Goal: Transaction & Acquisition: Purchase product/service

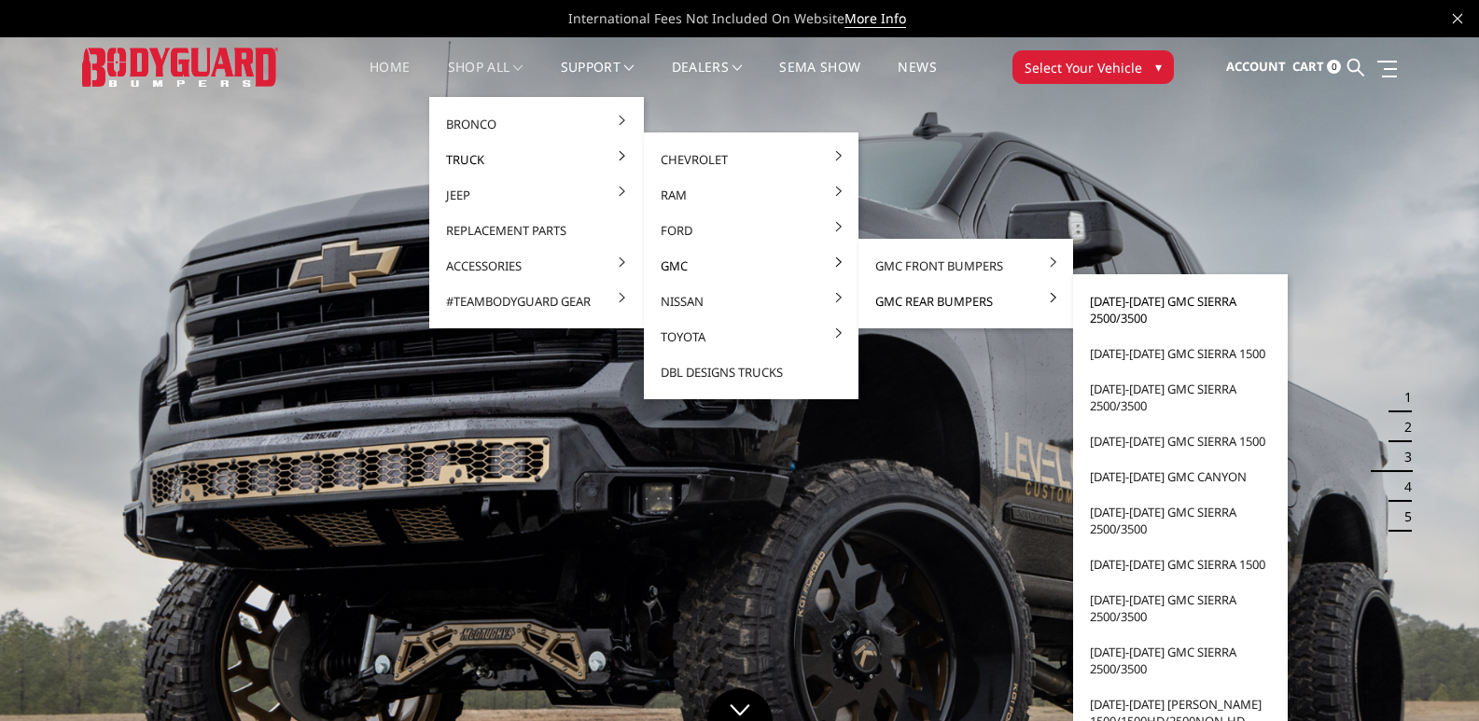
click at [1185, 301] on link "[DATE]-[DATE] GMC Sierra 2500/3500" at bounding box center [1181, 310] width 200 height 52
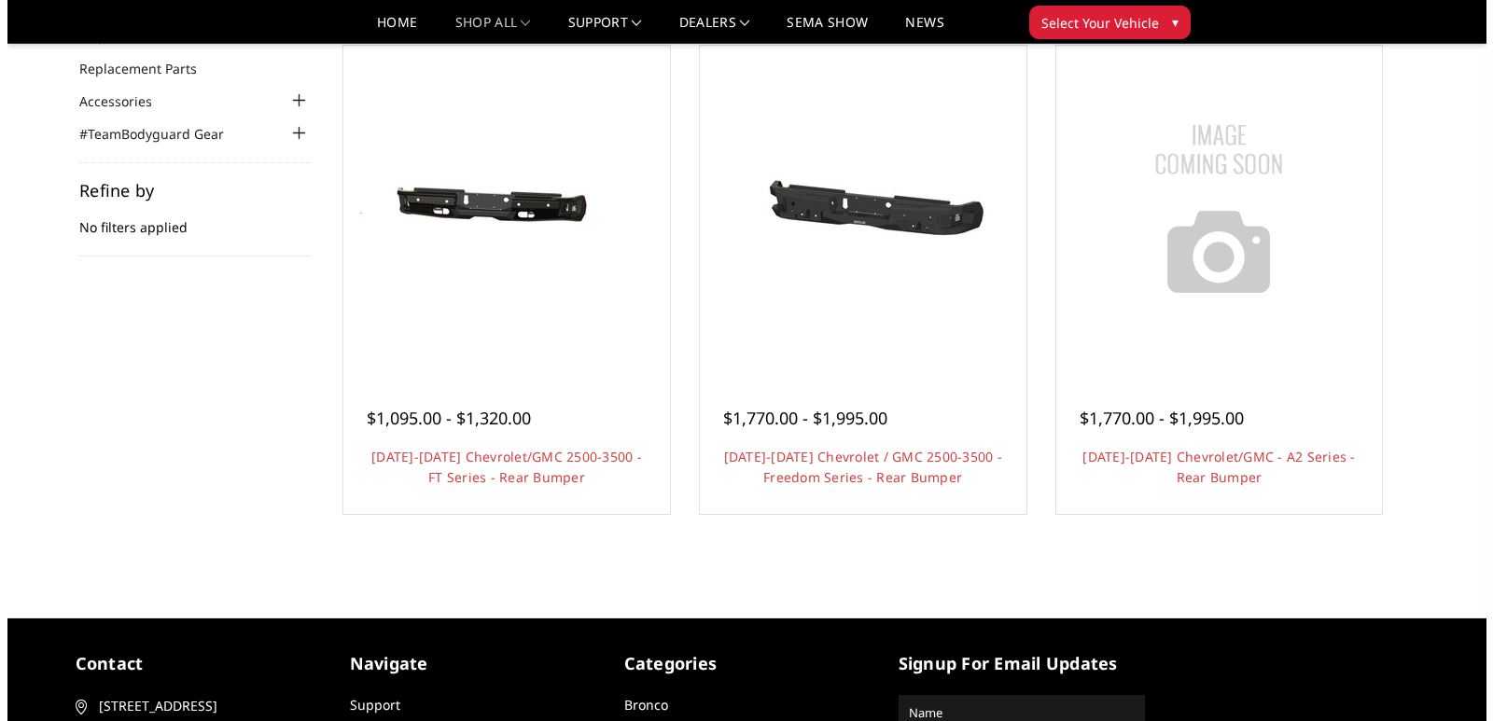
scroll to position [187, 0]
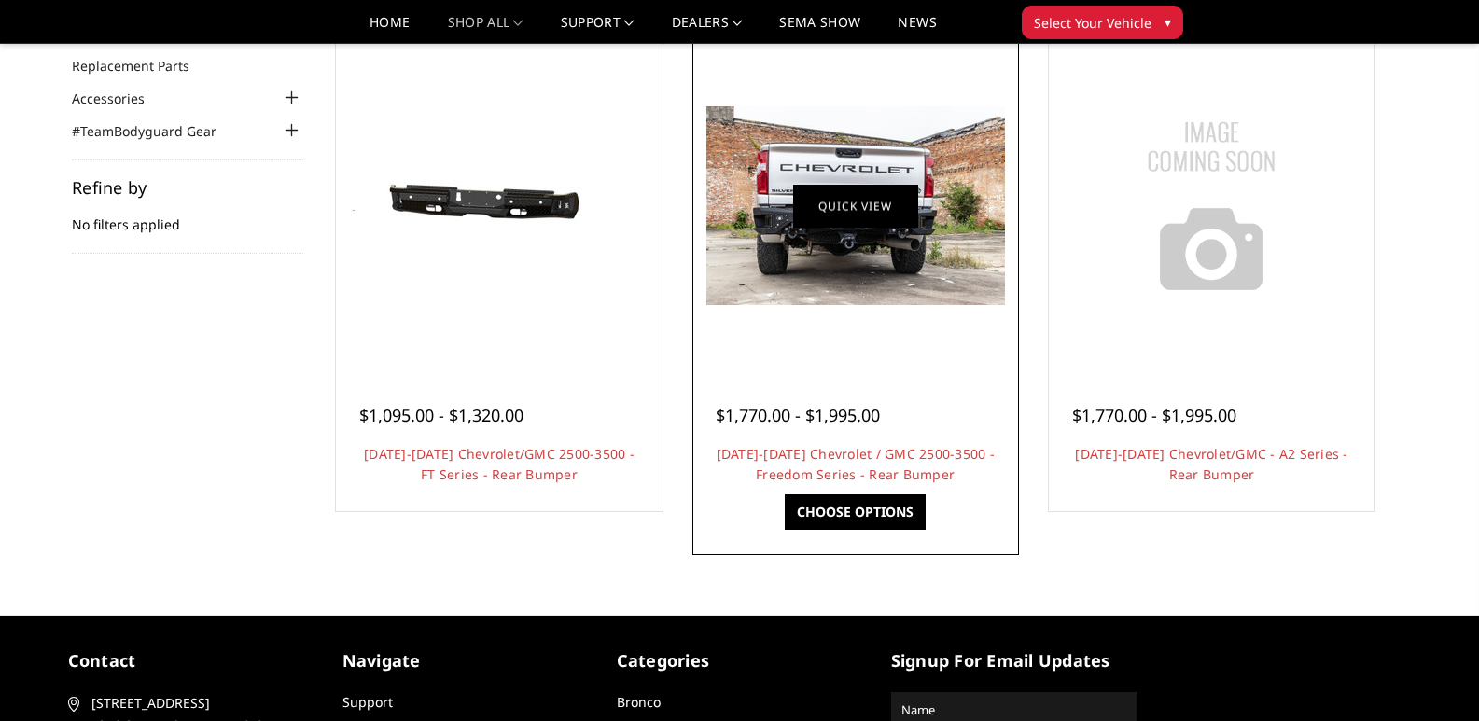
click at [843, 209] on link "Quick view" at bounding box center [855, 206] width 125 height 44
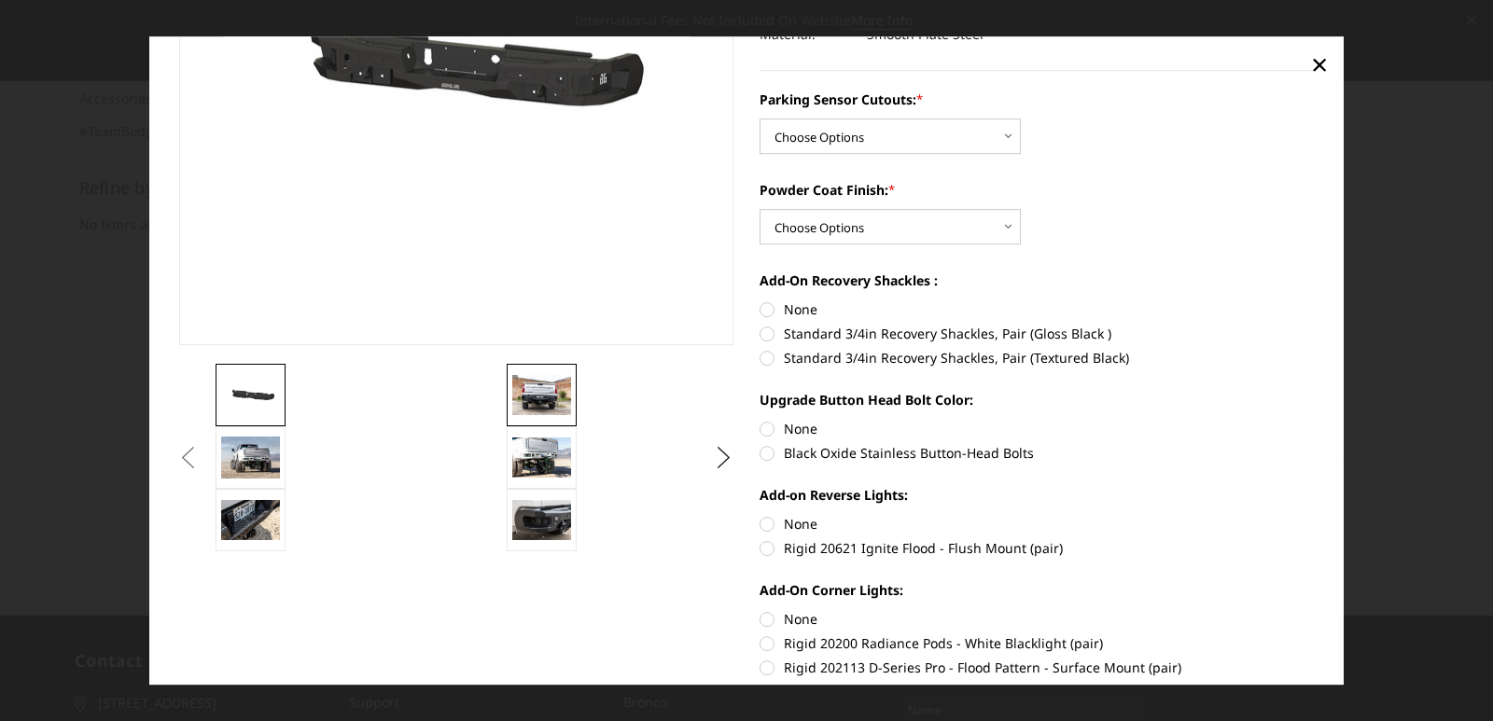
click at [523, 383] on img at bounding box center [541, 395] width 59 height 39
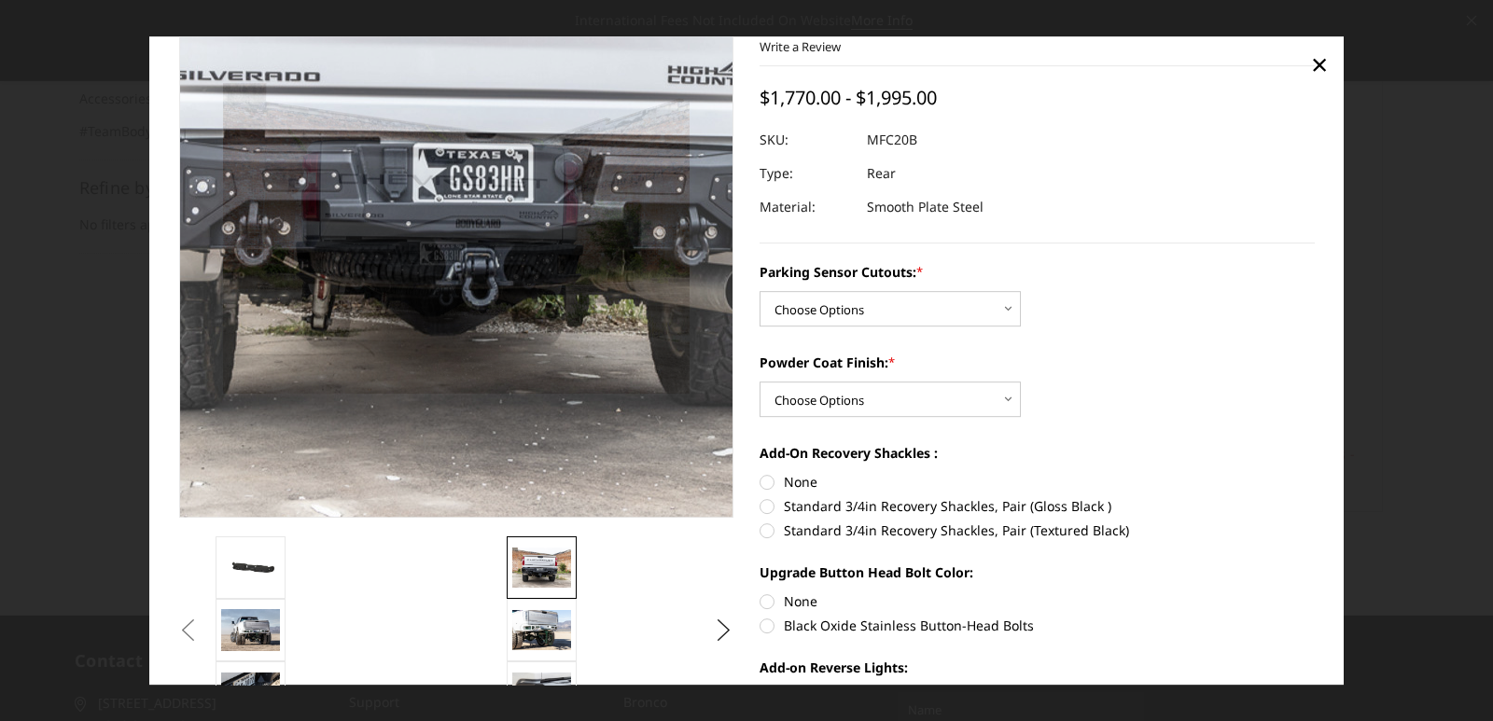
scroll to position [373, 0]
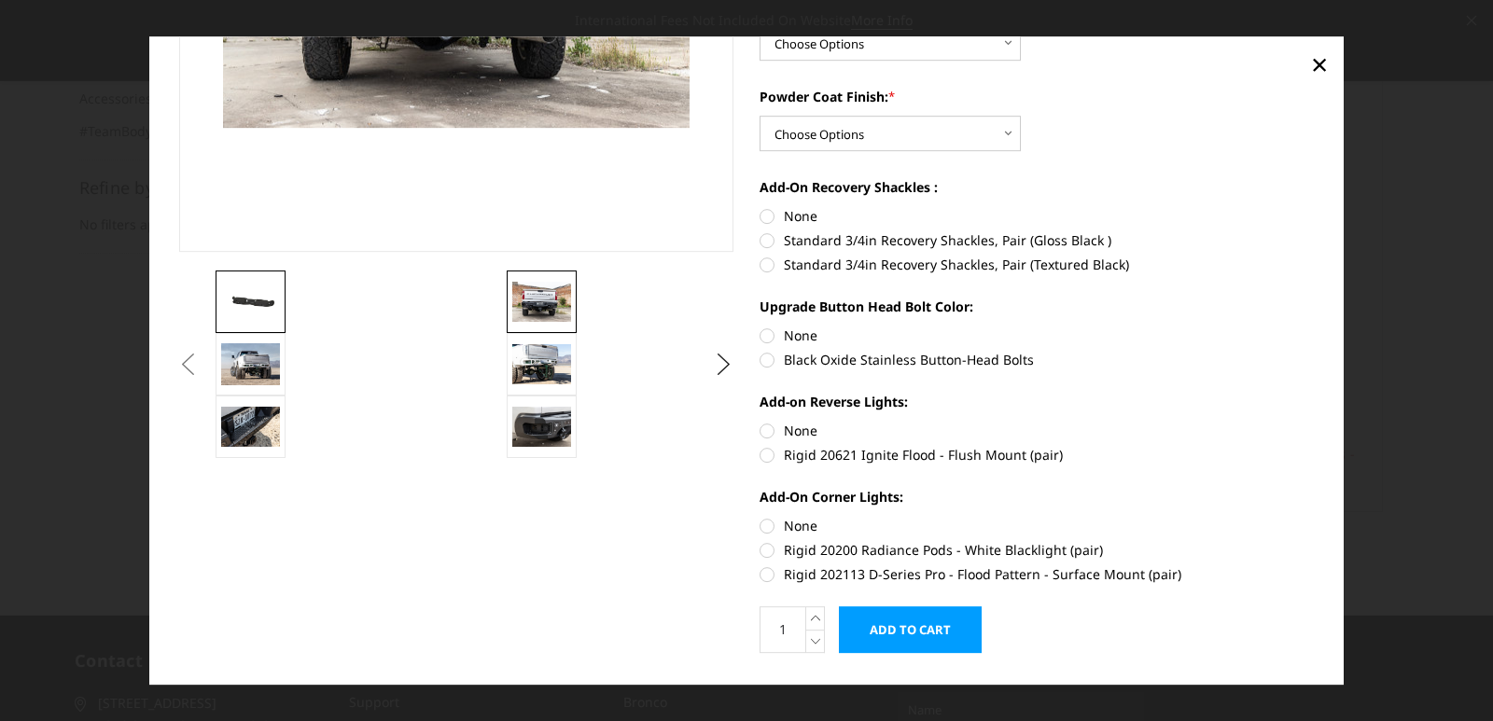
click at [268, 308] on img at bounding box center [250, 302] width 59 height 28
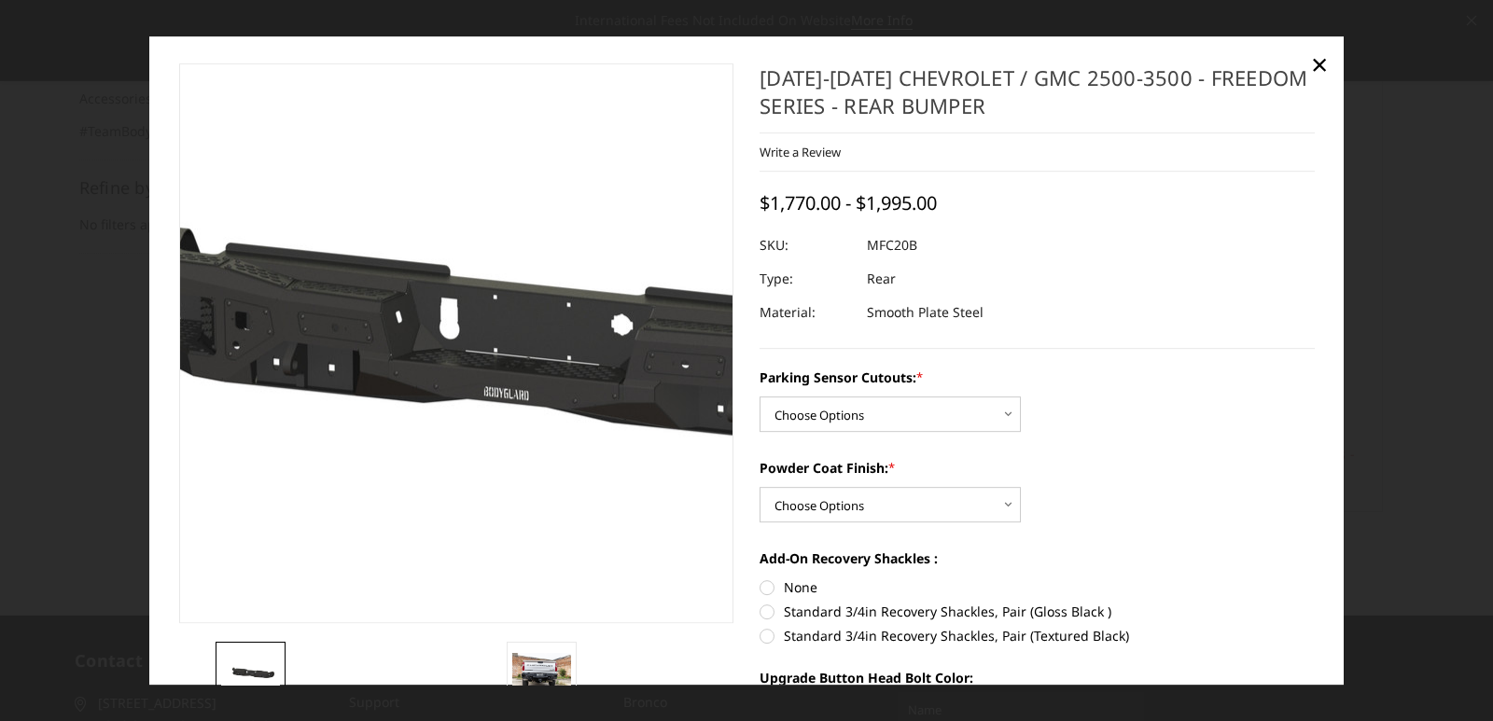
scroll to position [0, 0]
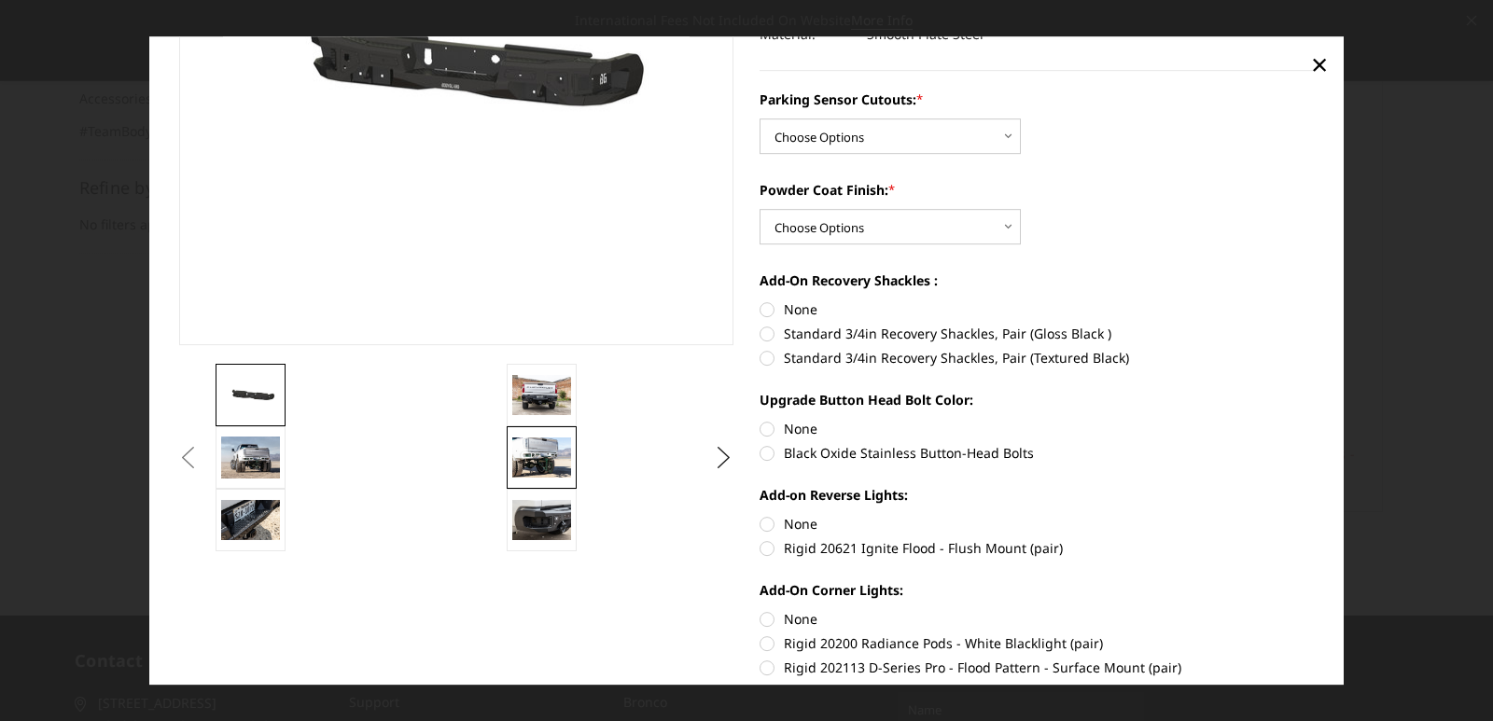
click at [555, 449] on img at bounding box center [541, 458] width 59 height 39
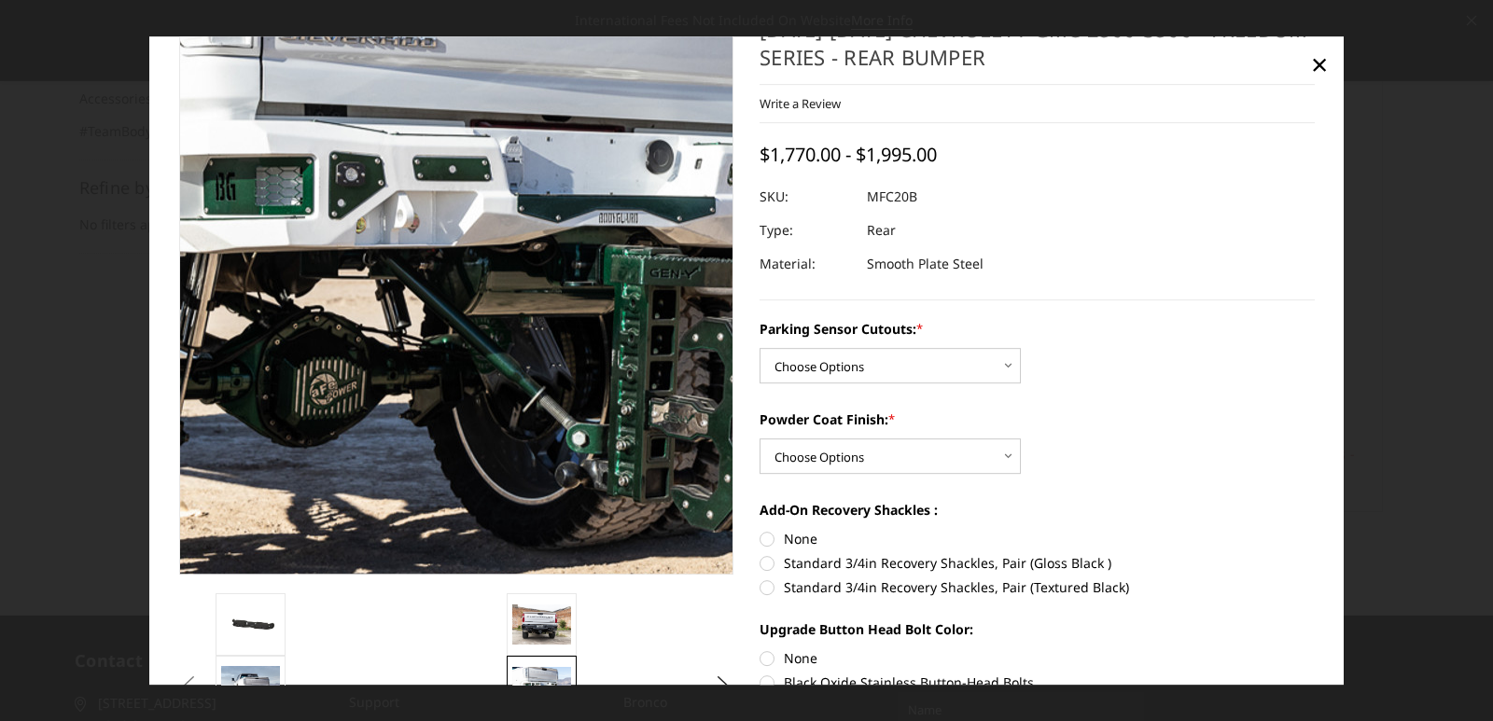
scroll to position [49, 0]
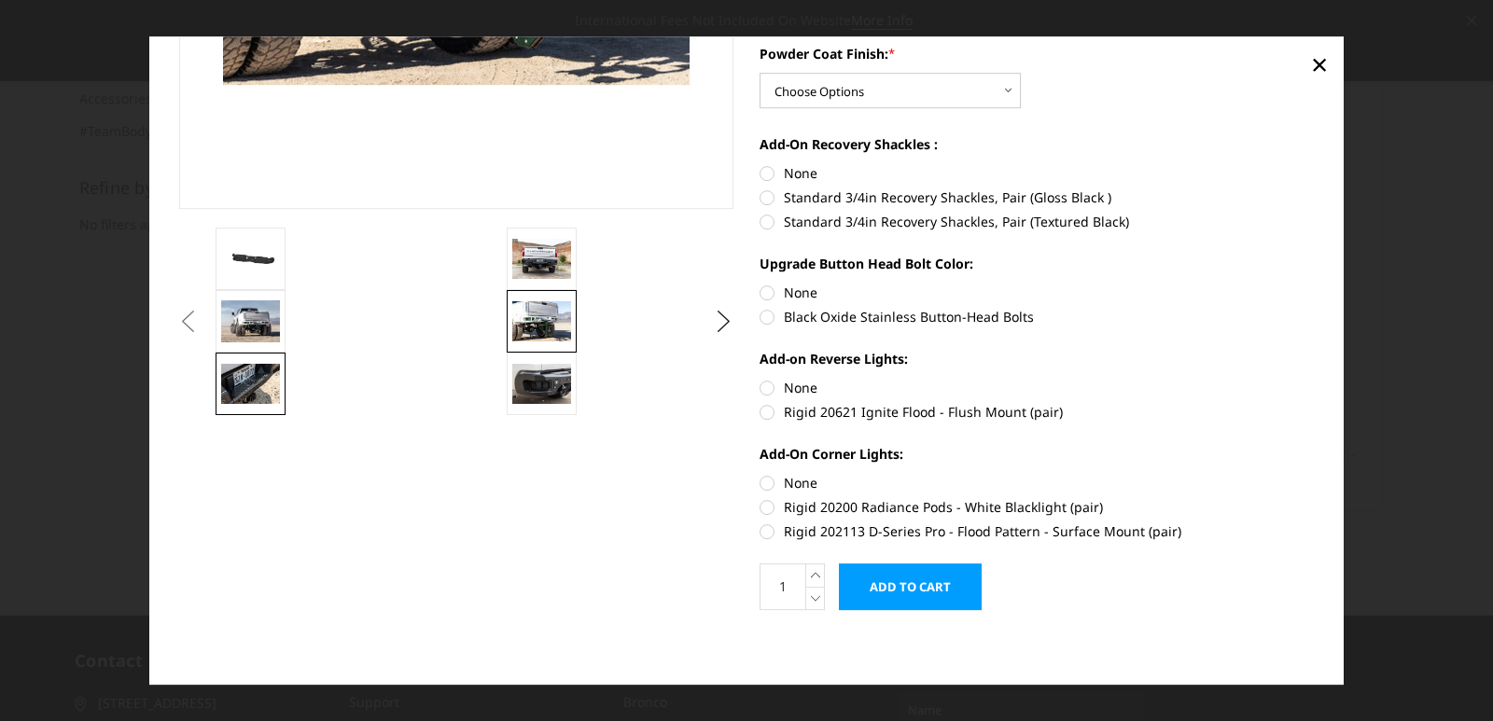
click at [258, 383] on img at bounding box center [250, 384] width 59 height 39
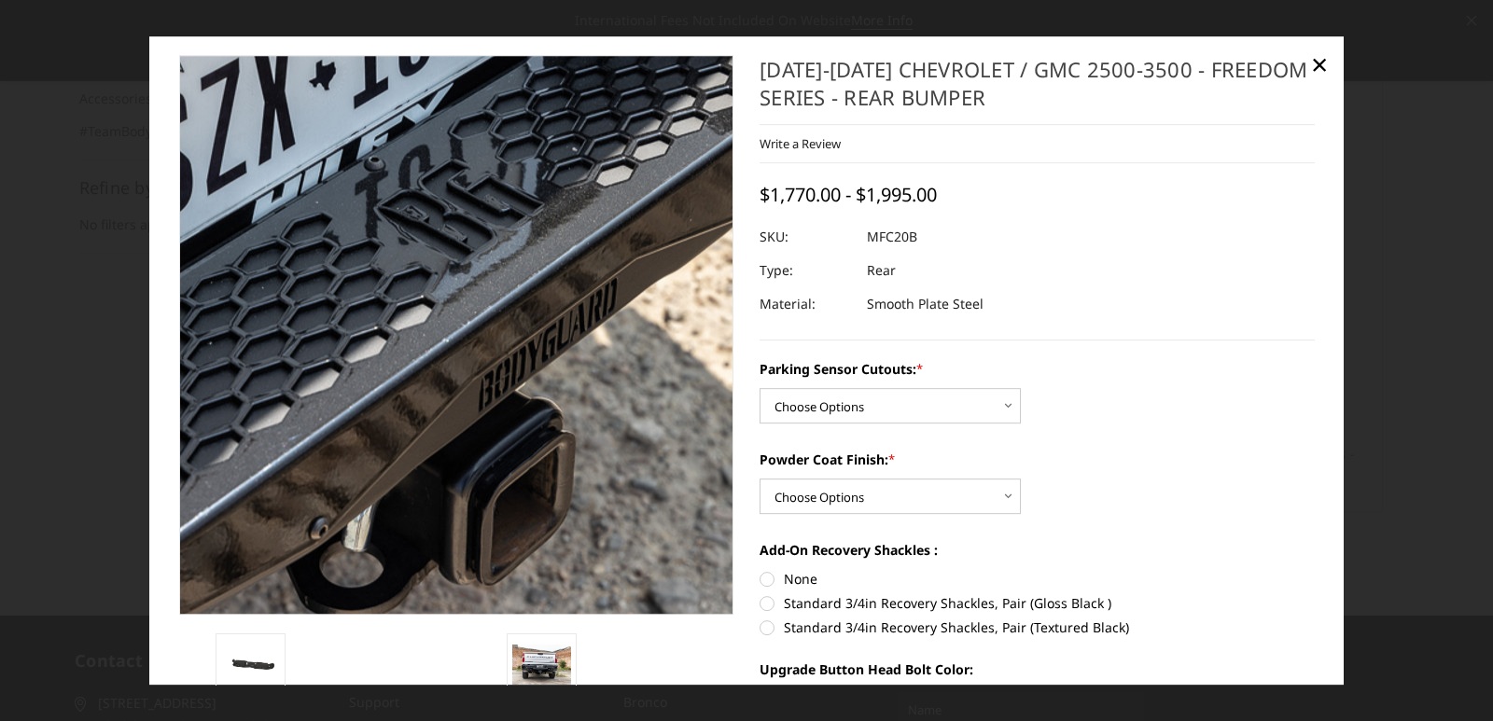
scroll to position [0, 0]
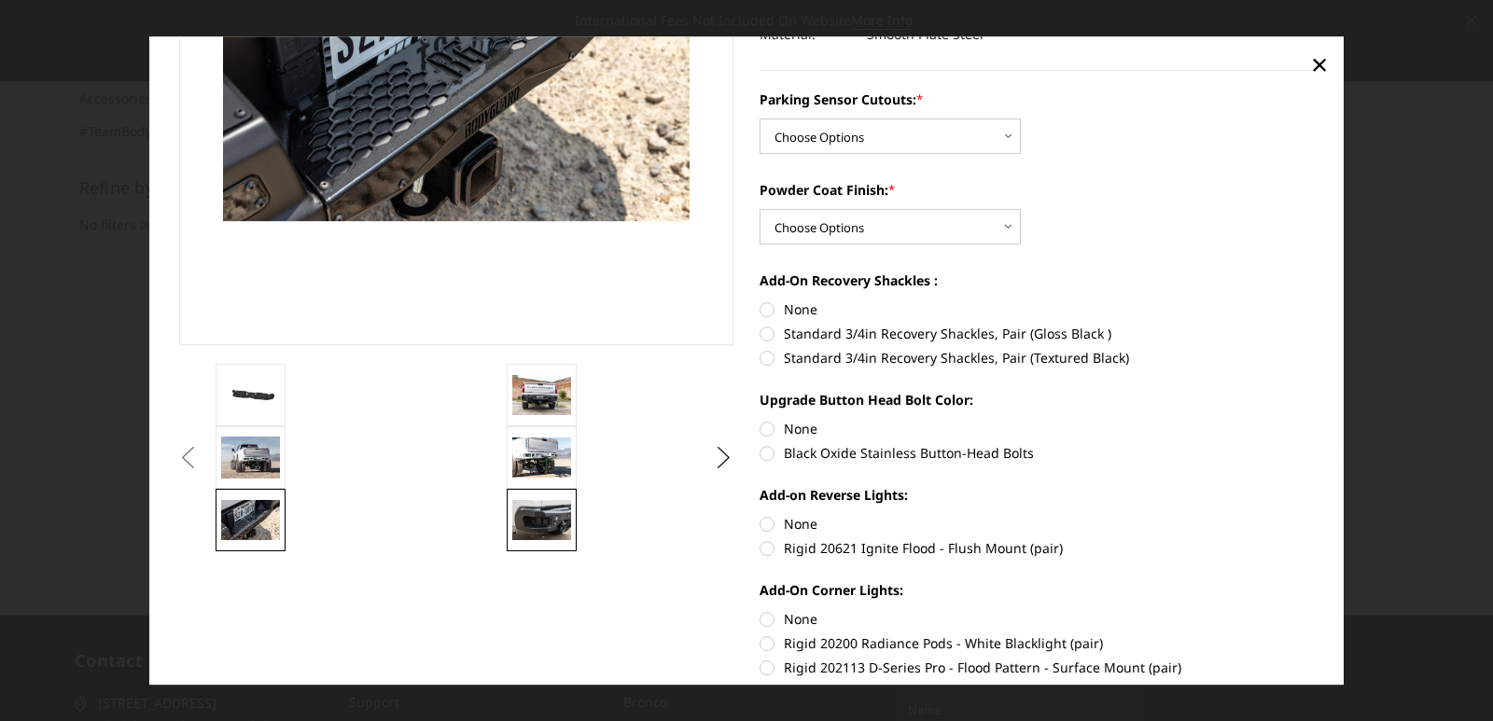
drag, startPoint x: 557, startPoint y: 524, endPoint x: 551, endPoint y: 506, distance: 19.8
click at [556, 524] on img at bounding box center [541, 520] width 59 height 39
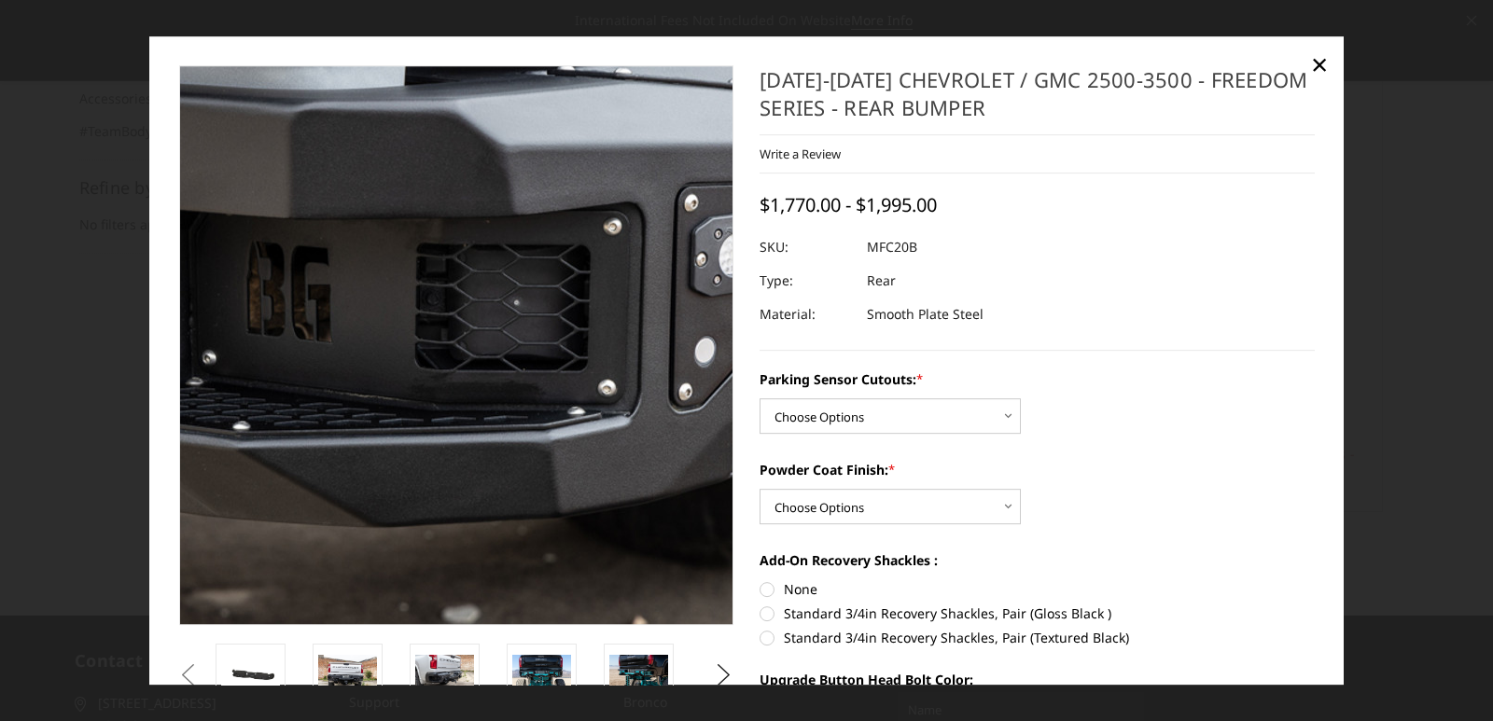
click at [471, 224] on img at bounding box center [431, 279] width 1194 height 797
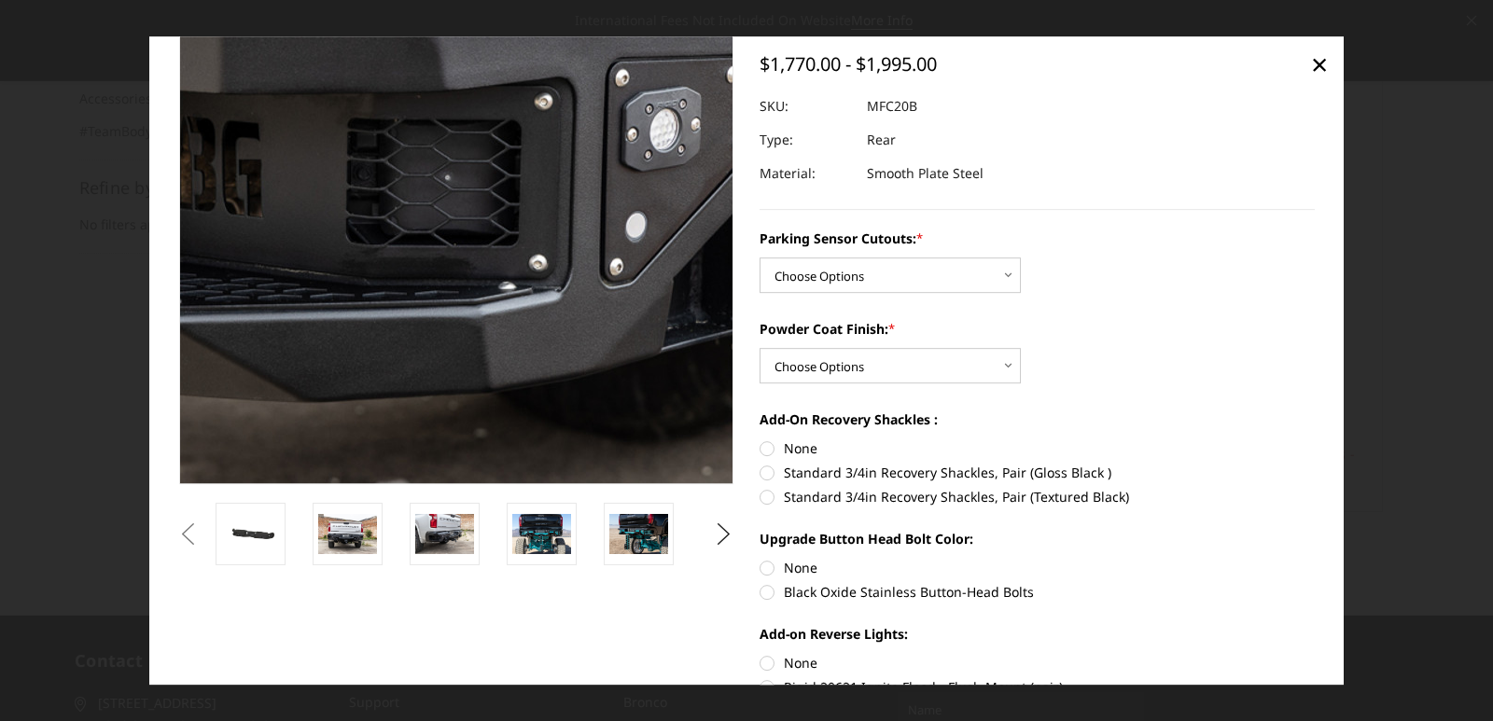
scroll to position [416, 0]
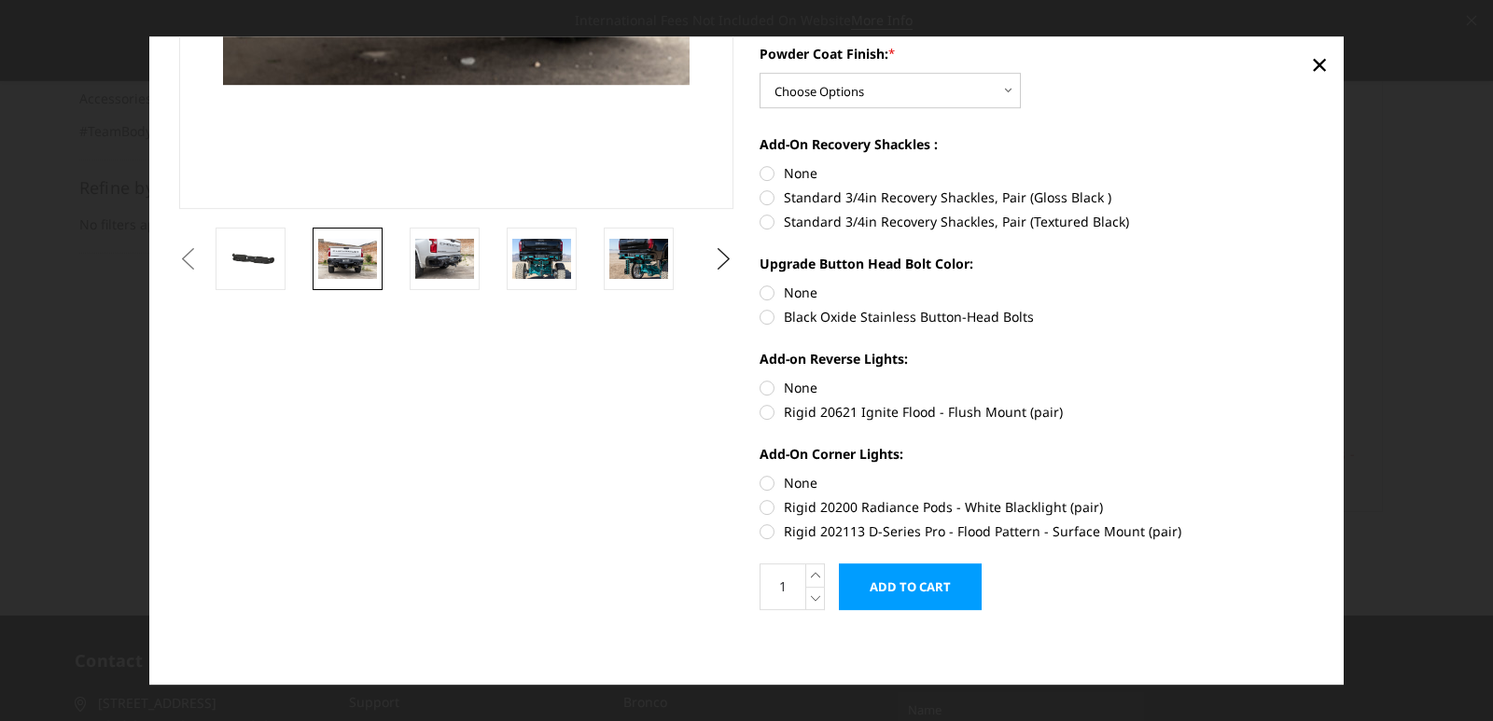
click at [346, 253] on img at bounding box center [347, 259] width 59 height 39
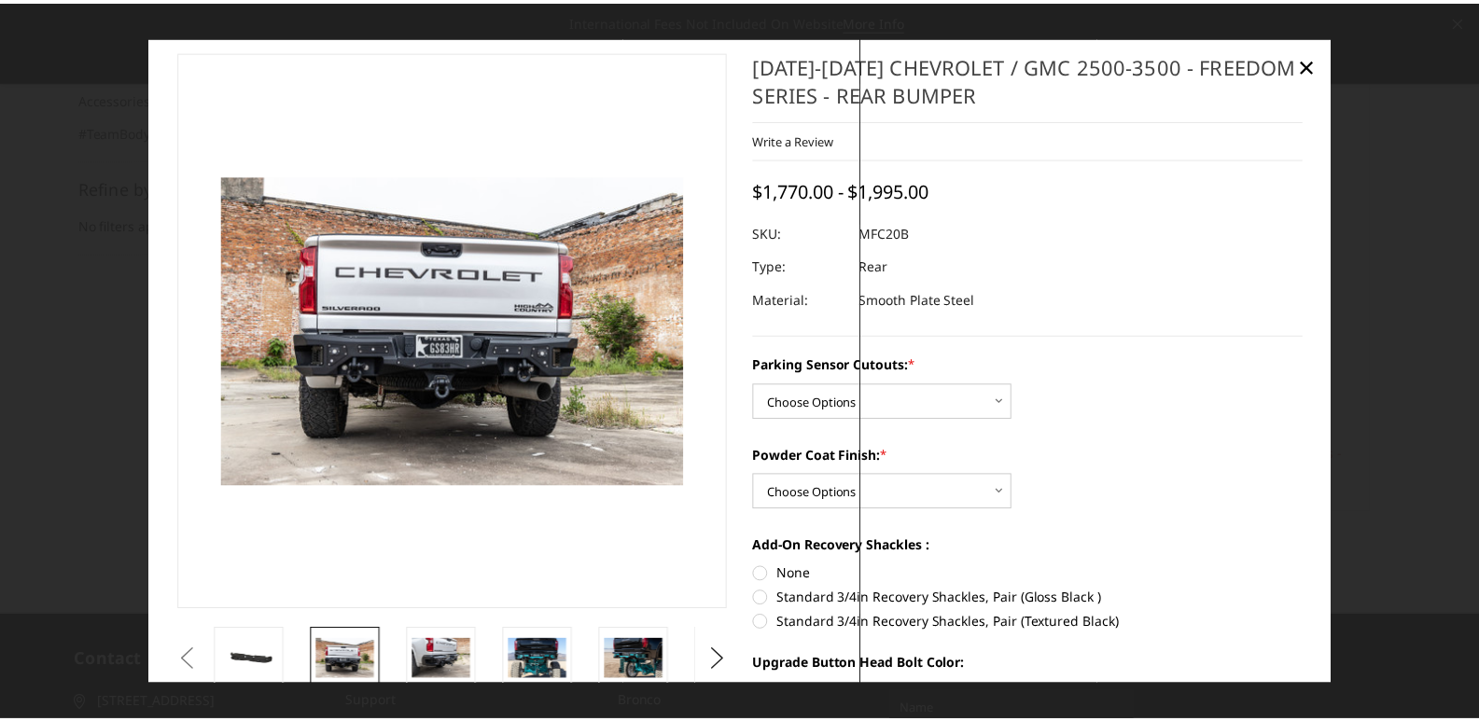
scroll to position [0, 0]
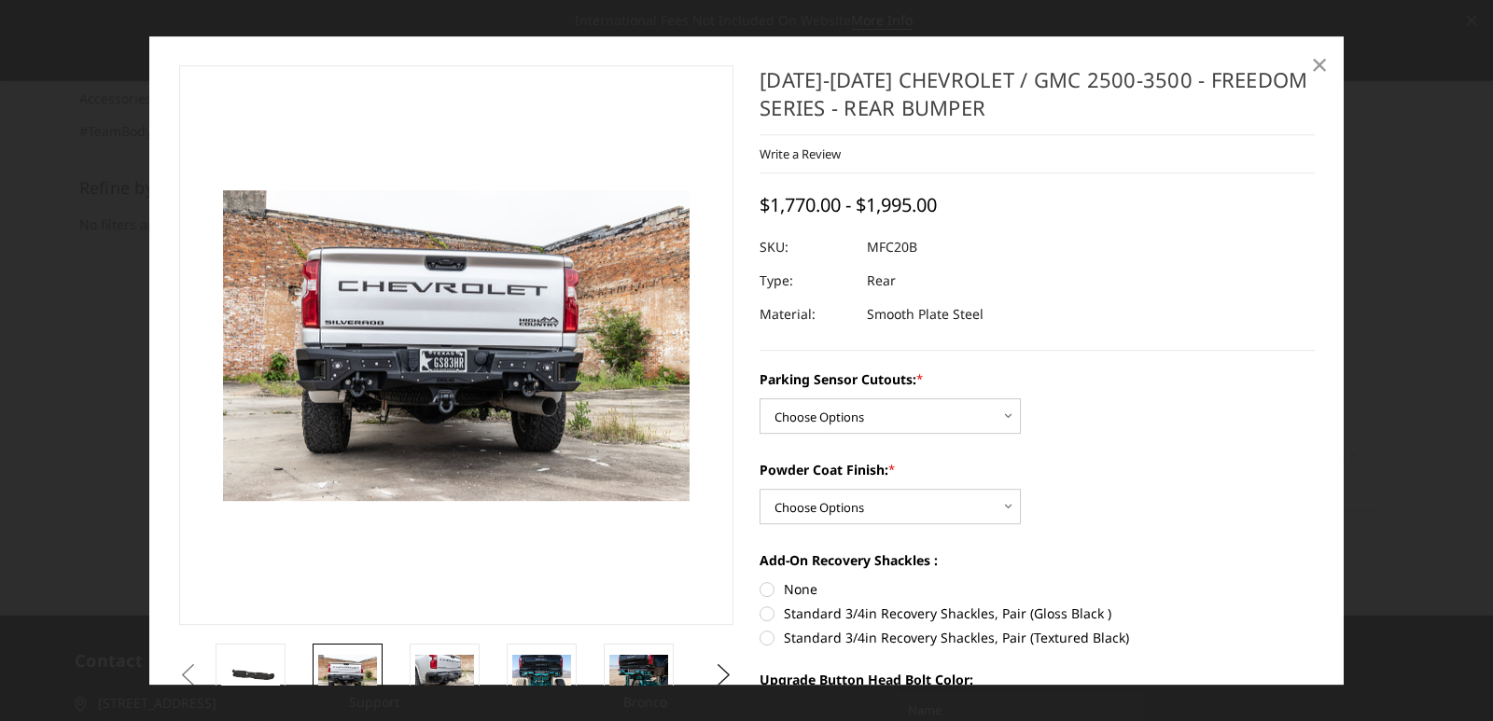
click at [1311, 71] on span "×" at bounding box center [1319, 64] width 17 height 40
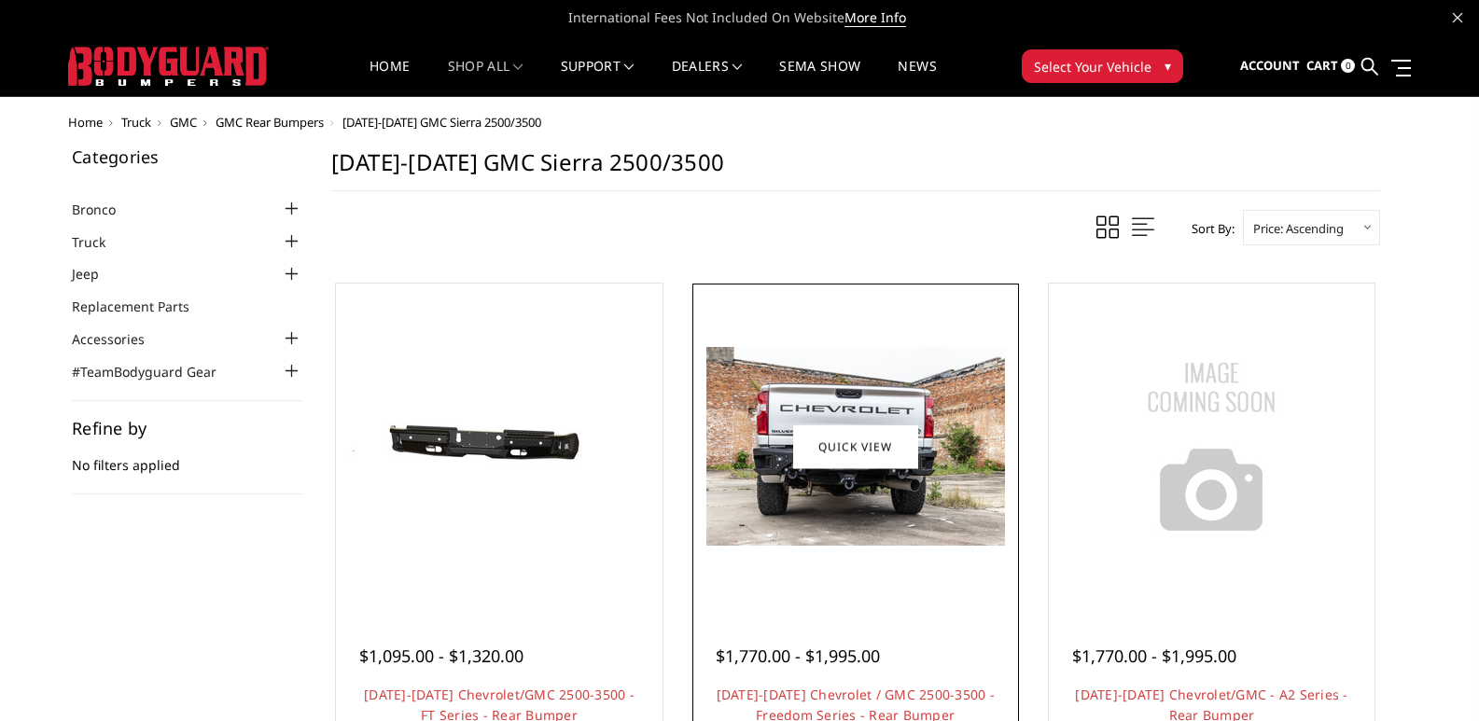
scroll to position [93, 0]
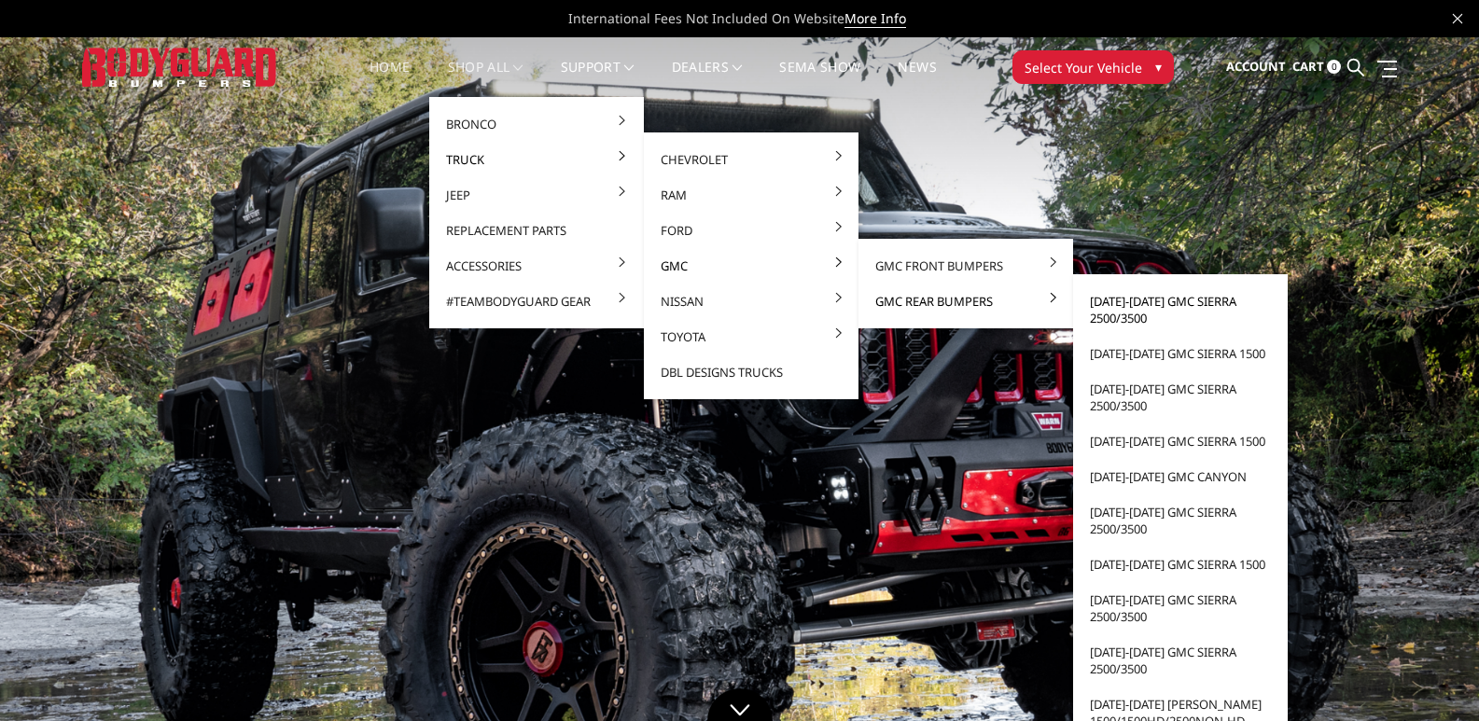
click at [1142, 305] on link "[DATE]-[DATE] GMC Sierra 2500/3500" at bounding box center [1181, 310] width 200 height 52
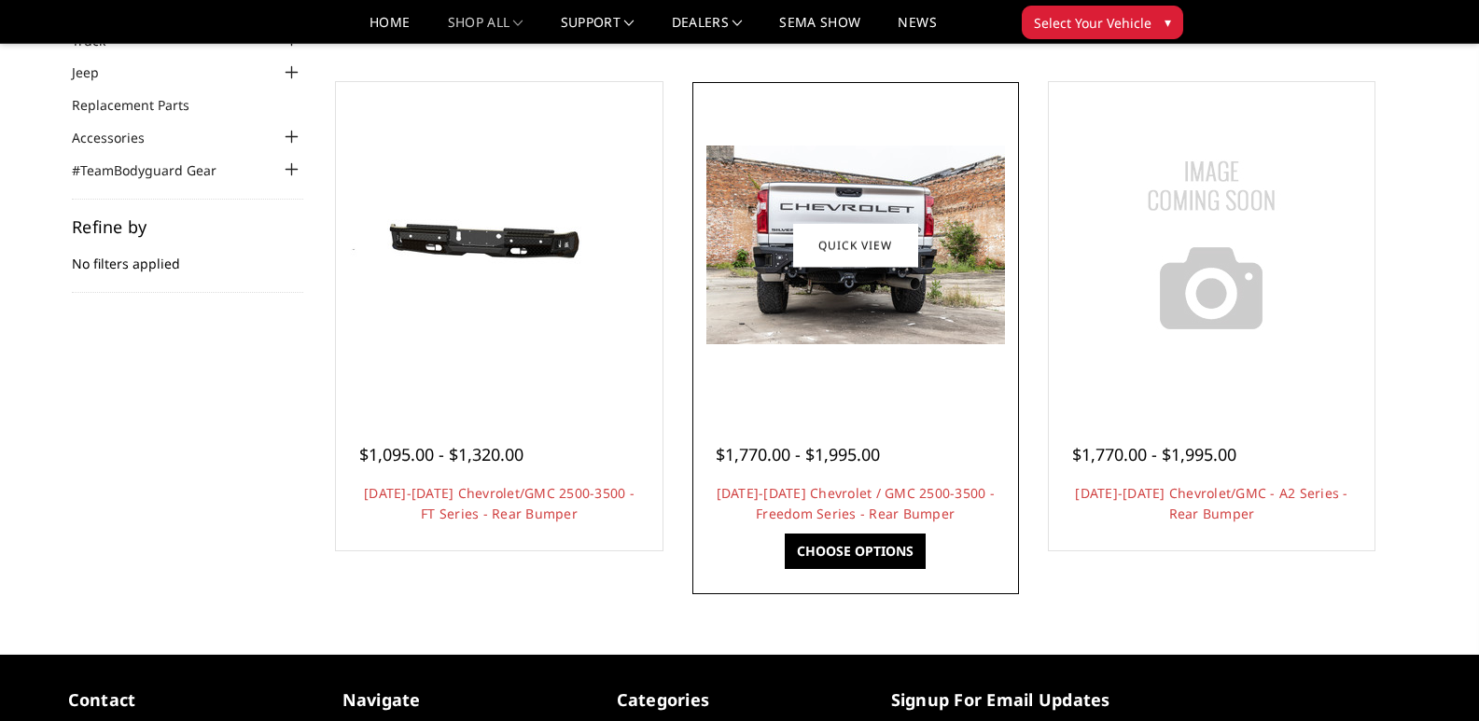
scroll to position [280, 0]
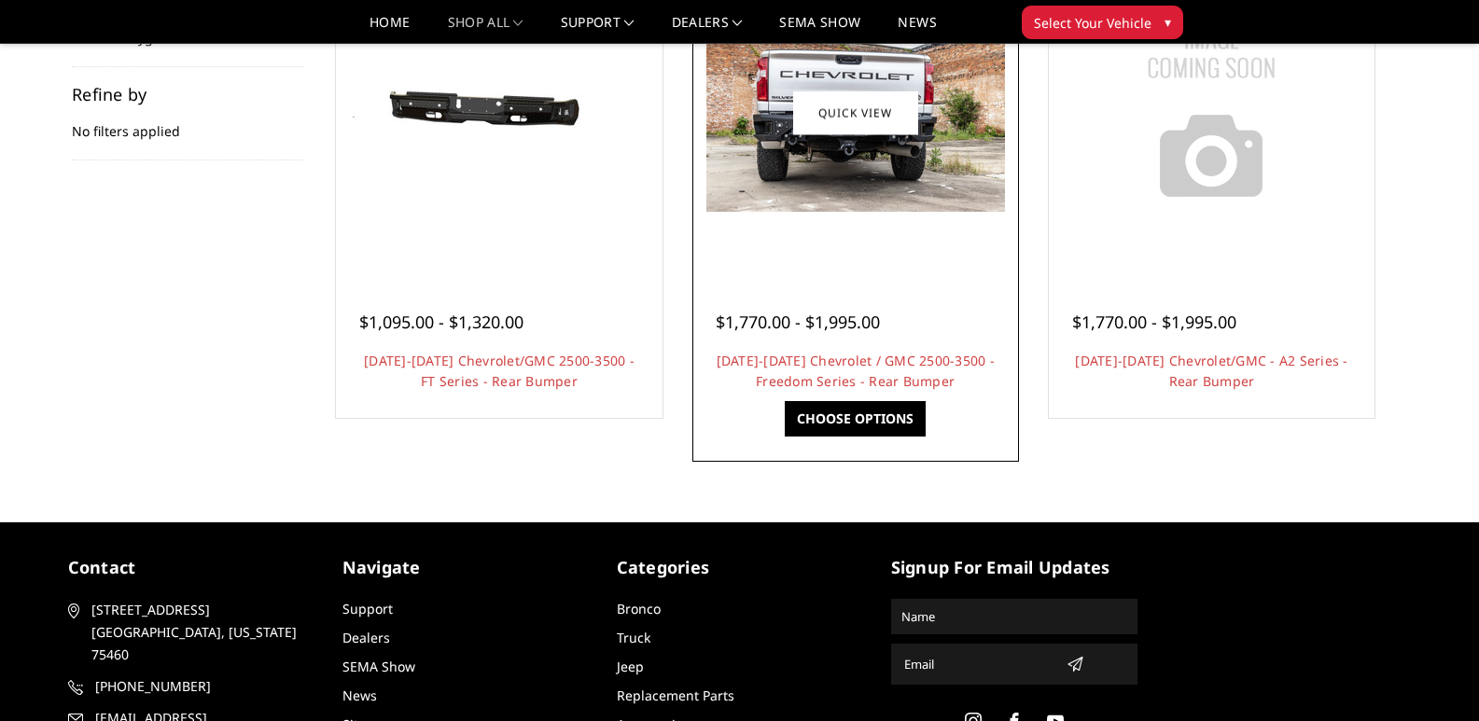
click at [888, 176] on img at bounding box center [855, 112] width 299 height 199
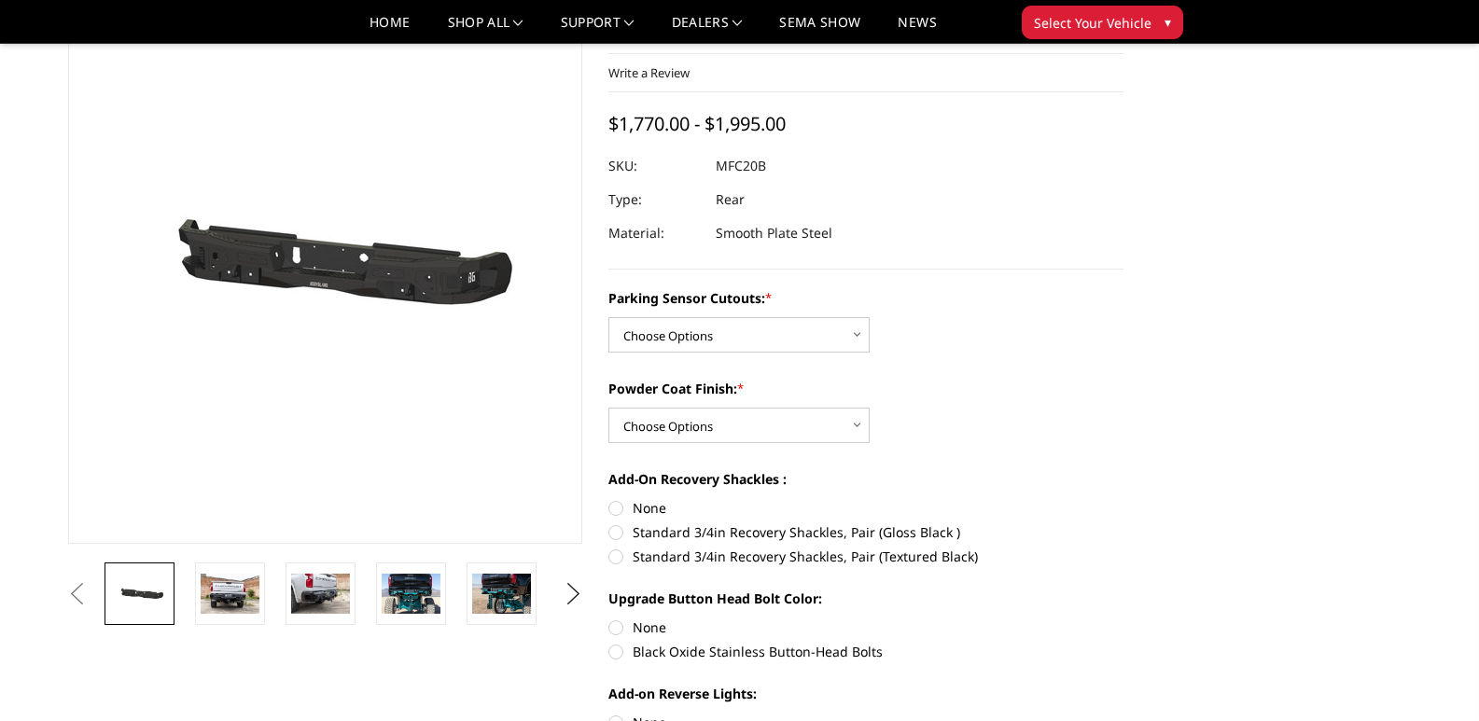
scroll to position [93, 0]
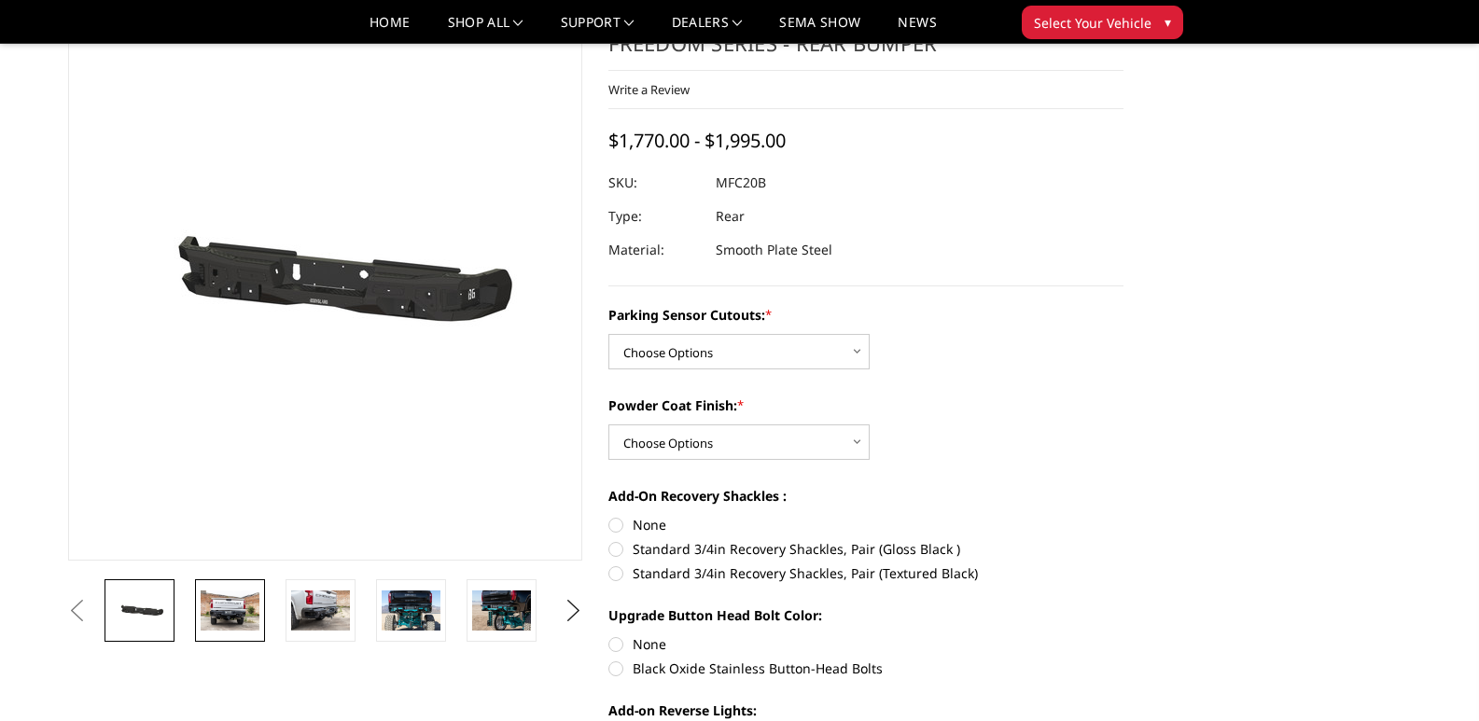
click at [223, 598] on img at bounding box center [230, 610] width 59 height 39
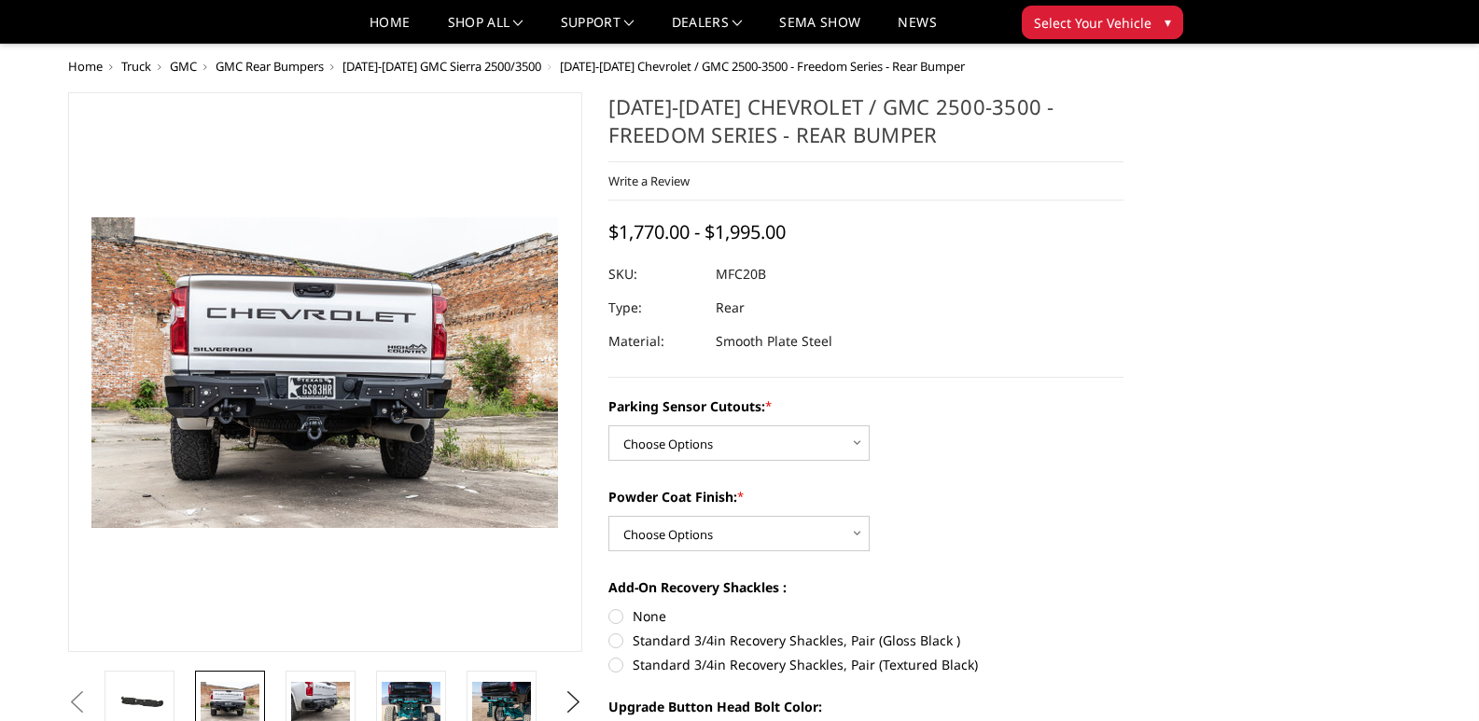
scroll to position [0, 0]
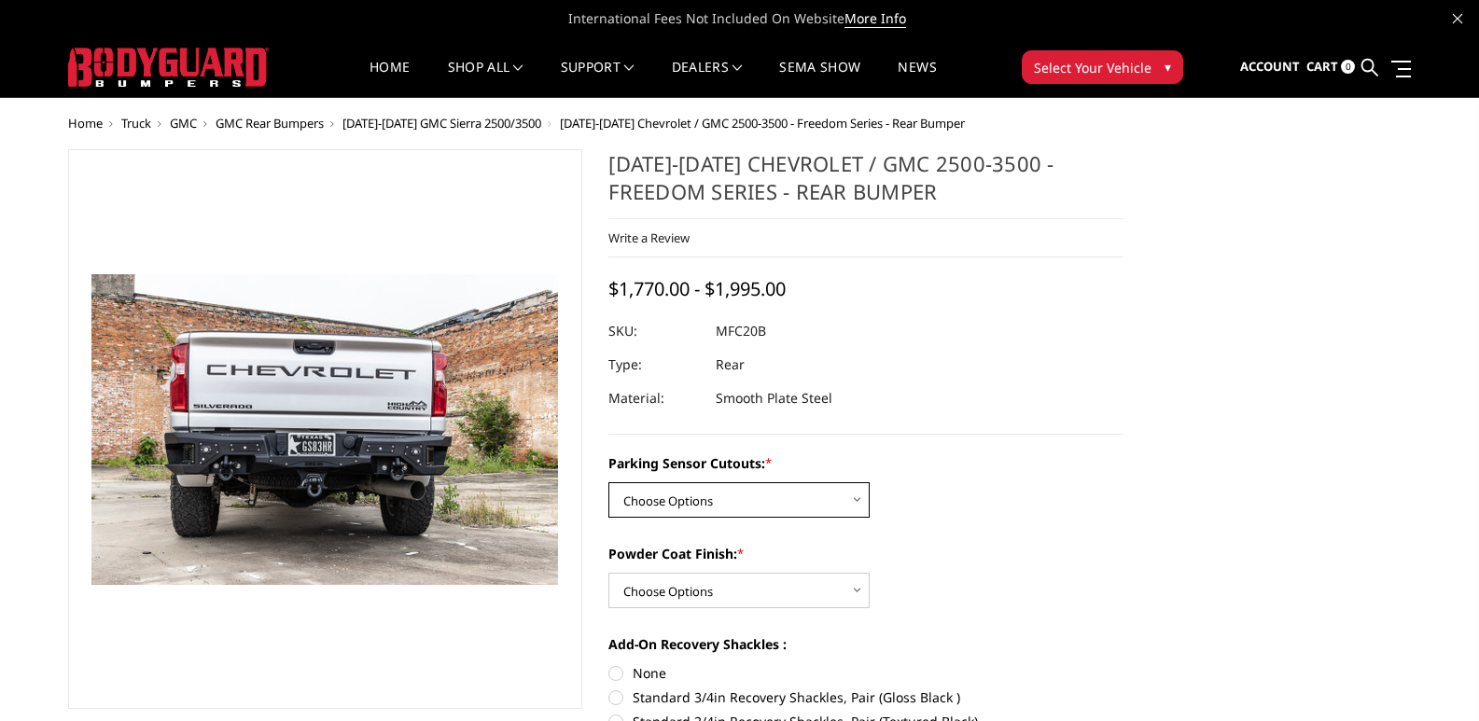
click at [784, 508] on select "Choose Options No - Without Parking Sensor Cutouts Yes - With Parking Sensor Cu…" at bounding box center [738, 499] width 261 height 35
select select "2870"
click at [608, 482] on select "Choose Options No - Without Parking Sensor Cutouts Yes - With Parking Sensor Cu…" at bounding box center [738, 499] width 261 height 35
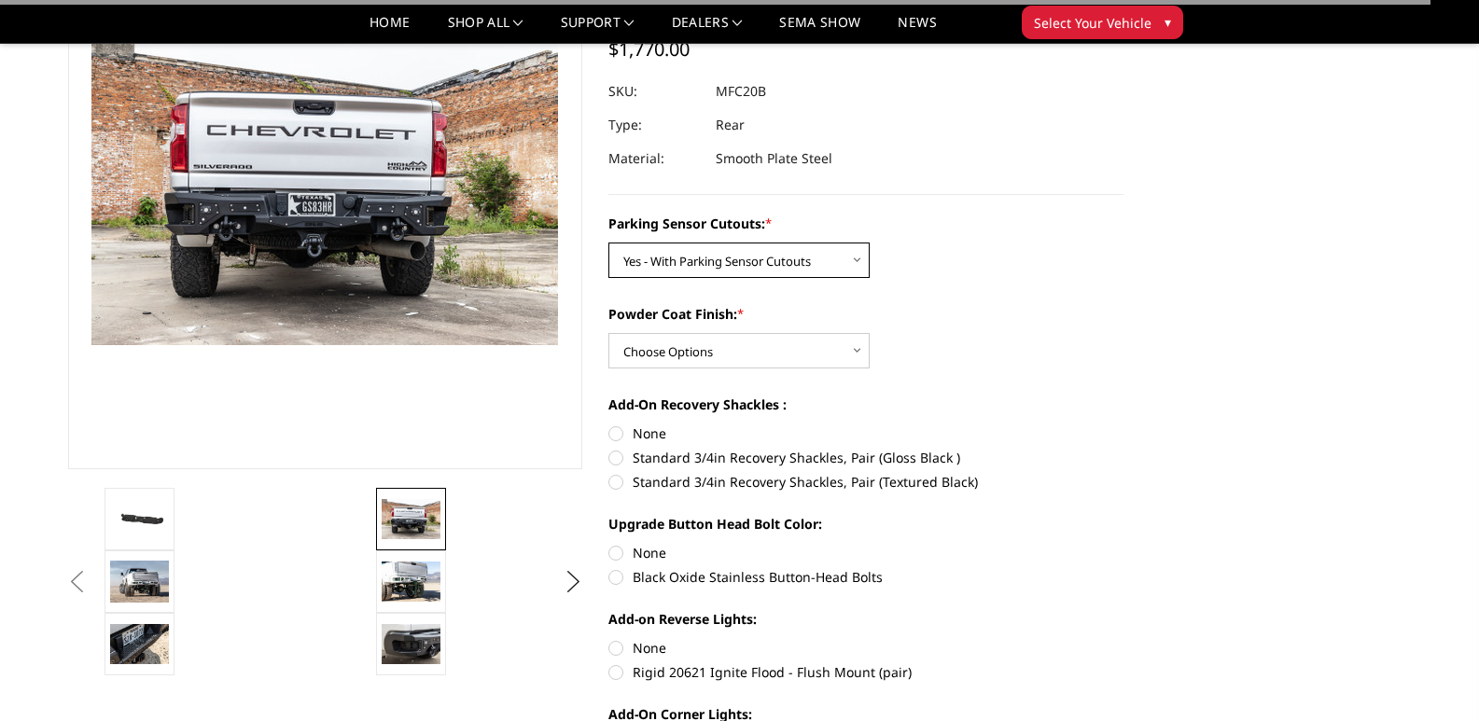
scroll to position [187, 0]
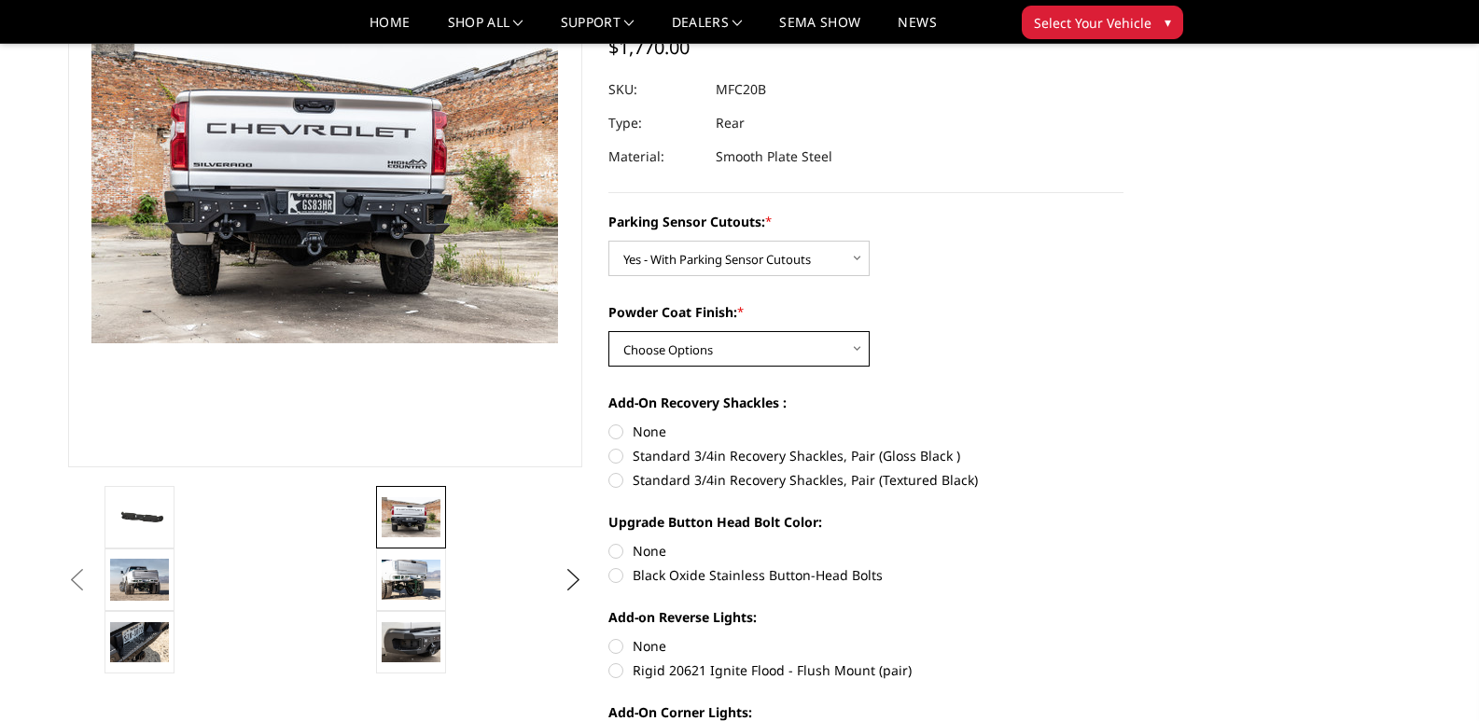
click at [732, 340] on select "Choose Options Bare Metal Texture Black Powder Coat" at bounding box center [738, 348] width 261 height 35
select select "2872"
click at [608, 331] on select "Choose Options Bare Metal Texture Black Powder Coat" at bounding box center [738, 348] width 261 height 35
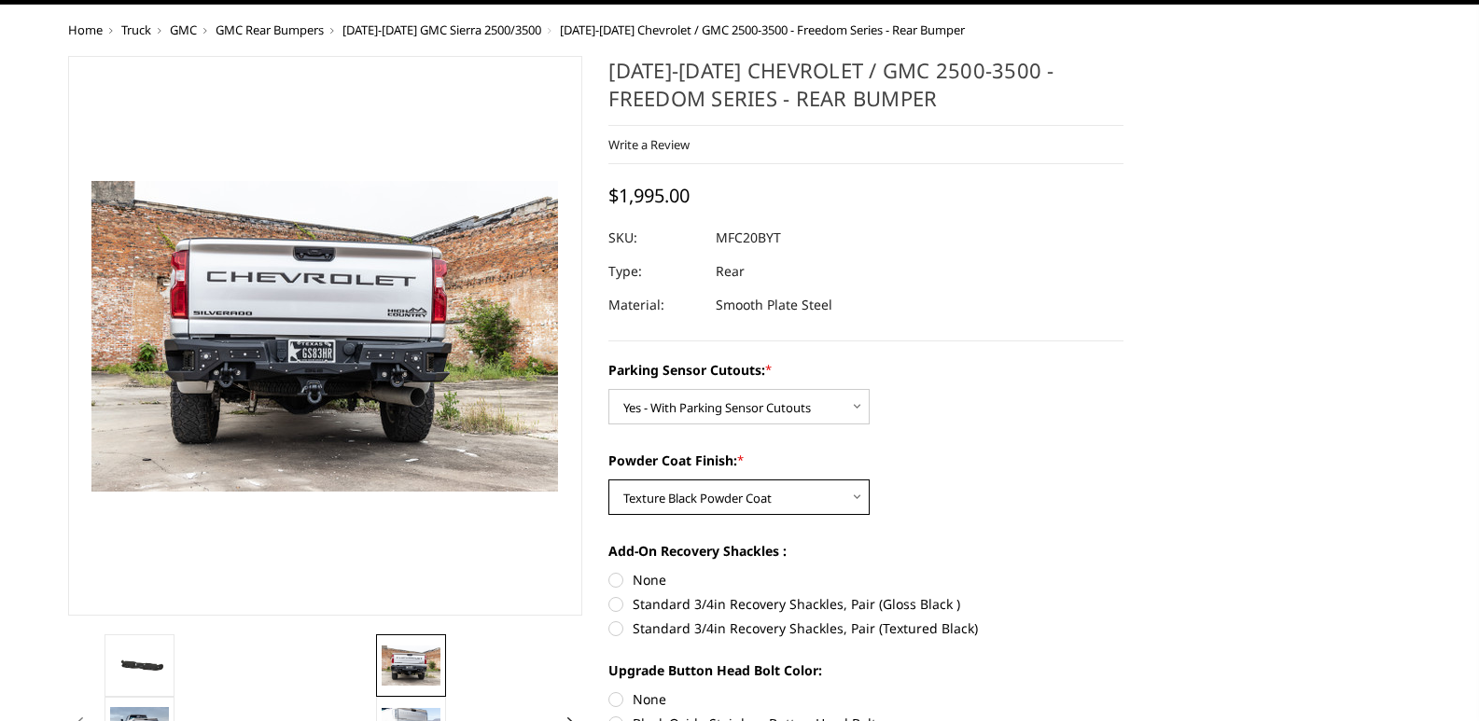
scroll to position [0, 0]
